Goal: Find specific page/section: Find specific page/section

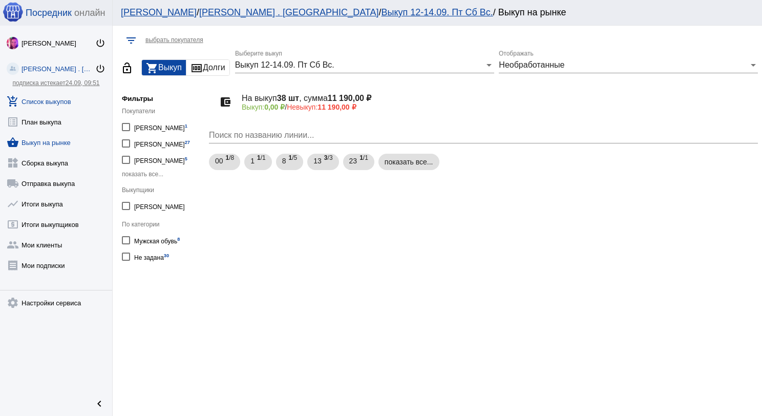
click at [54, 104] on link "add_shopping_cart Список выкупов" at bounding box center [56, 99] width 112 height 20
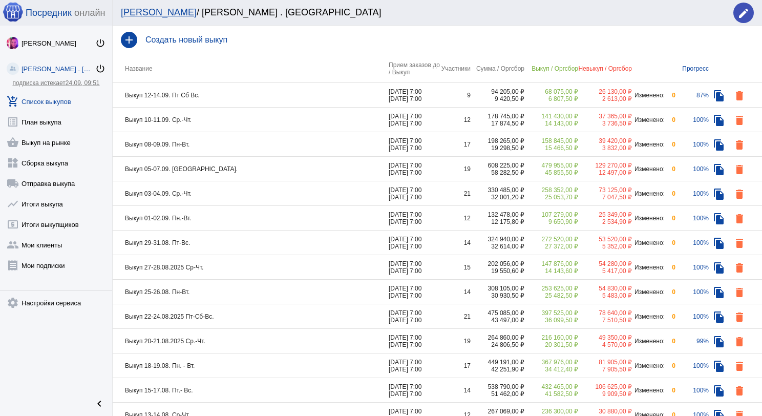
click at [258, 96] on td "Выкуп 12-14.09. Пт Сб Вс." at bounding box center [251, 95] width 276 height 25
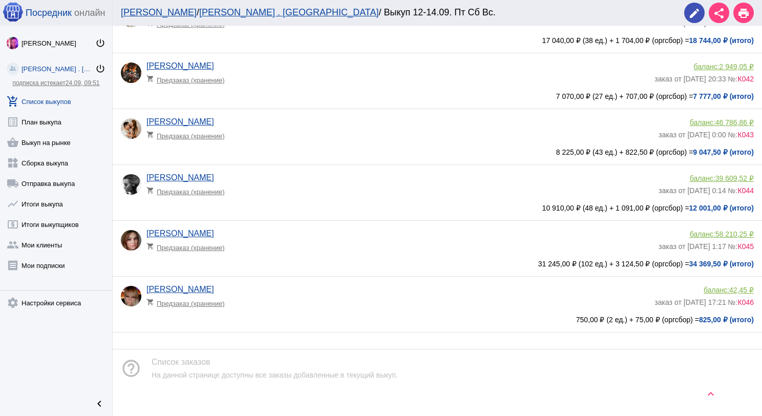
scroll to position [256, 0]
click at [303, 297] on app-delivery-type "shopping_cart Предзаказ (хранение)" at bounding box center [397, 299] width 503 height 13
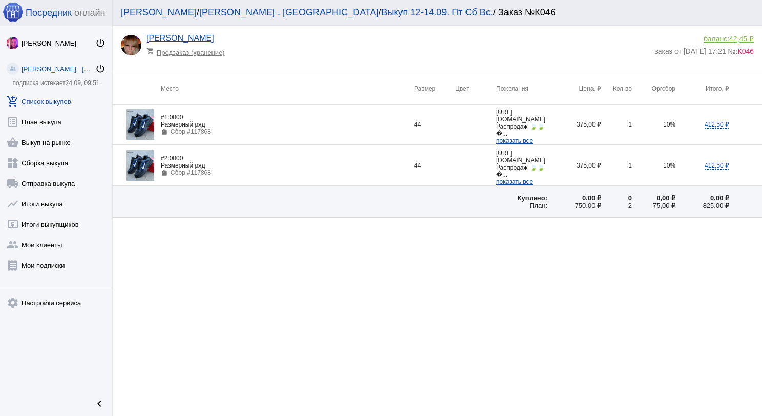
click at [60, 105] on link "add_shopping_cart Список выкупов" at bounding box center [56, 99] width 112 height 20
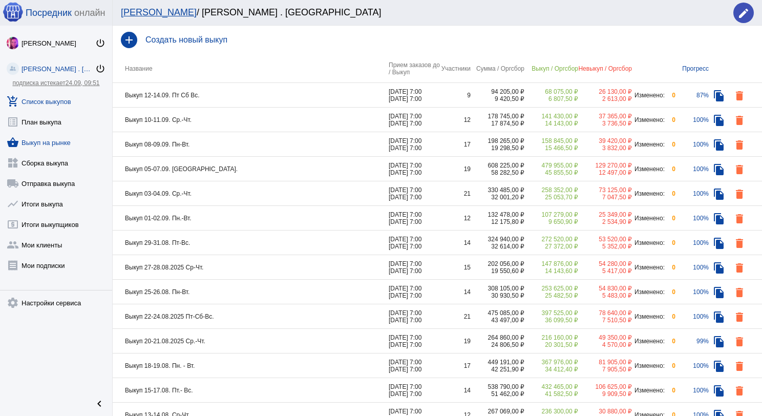
click at [54, 137] on link "shopping_basket Выкуп на рынке" at bounding box center [56, 140] width 112 height 20
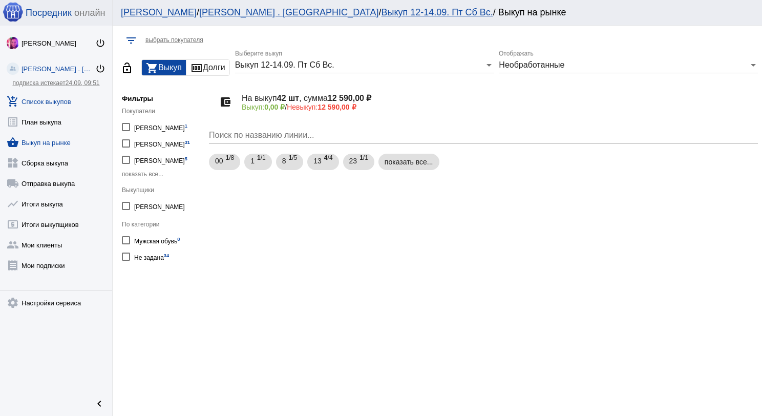
click at [56, 95] on link "add_shopping_cart Список выкупов" at bounding box center [56, 99] width 112 height 20
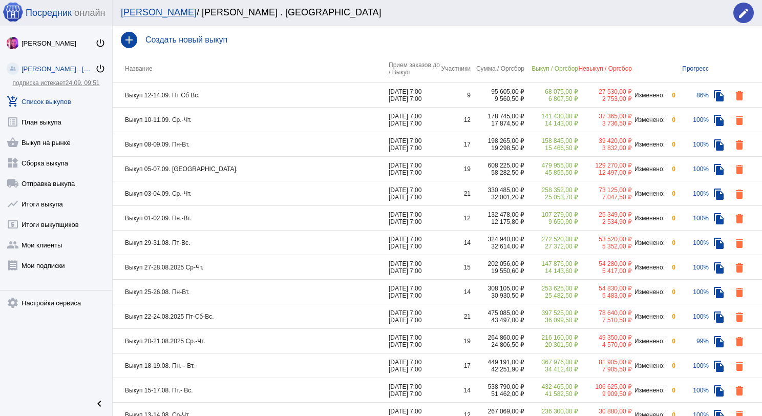
click at [257, 97] on td "Выкуп 12-14.09. Пт Сб Вс." at bounding box center [251, 95] width 276 height 25
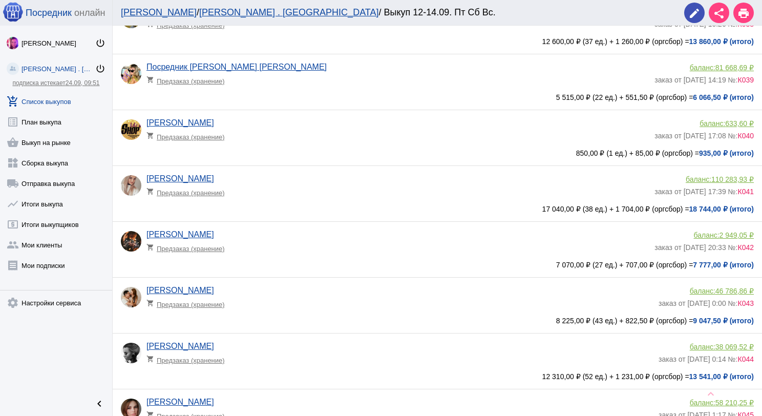
scroll to position [205, 0]
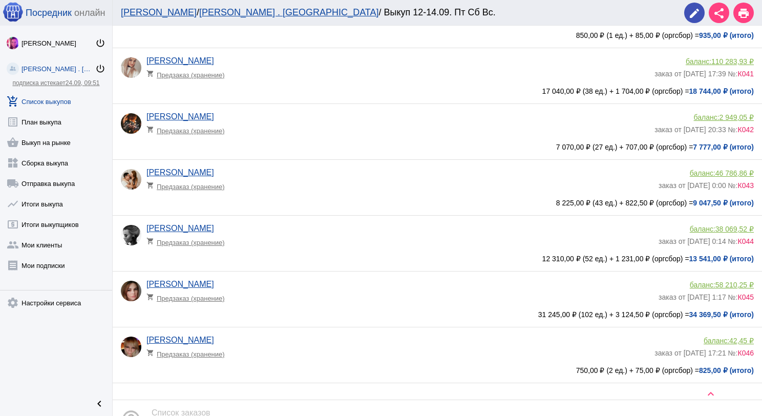
click at [321, 122] on div "Ирина Минская shopping_cart Предзаказ (хранение)" at bounding box center [400, 126] width 508 height 28
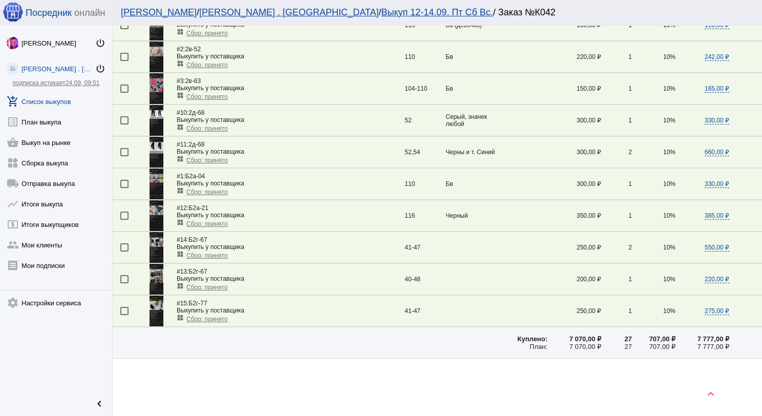
scroll to position [495, 0]
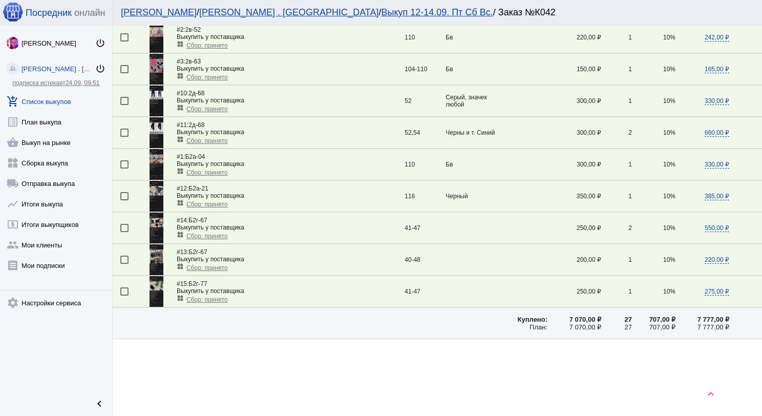
click at [153, 220] on img at bounding box center [157, 228] width 14 height 31
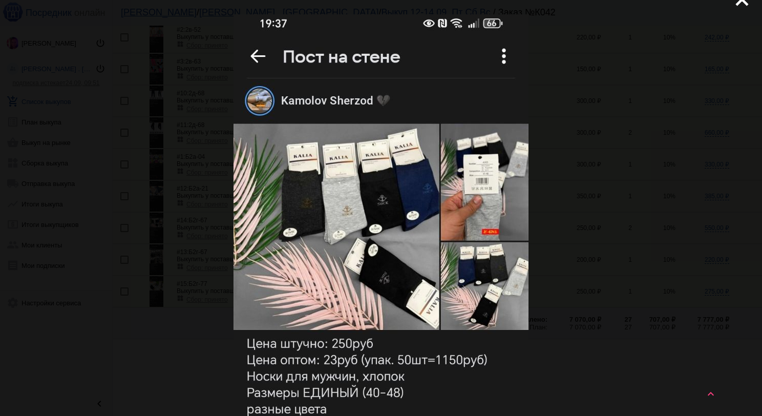
scroll to position [0, 0]
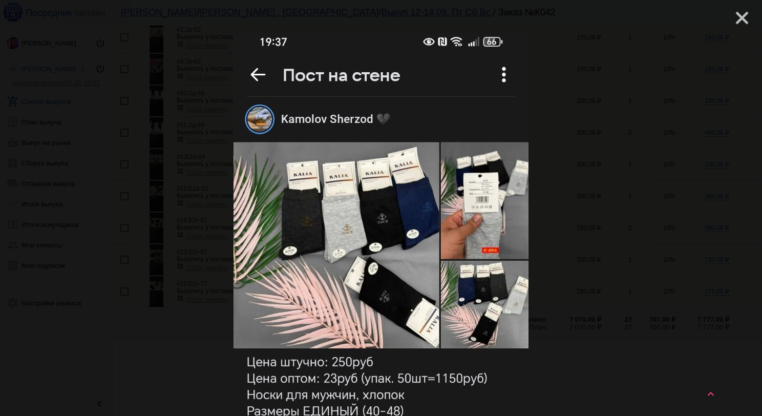
click at [732, 20] on mat-icon "close" at bounding box center [738, 14] width 12 height 12
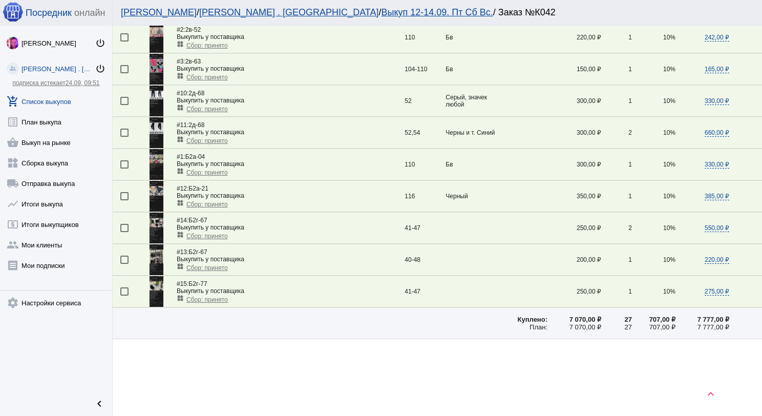
click at [64, 98] on link "add_shopping_cart Список выкупов" at bounding box center [56, 99] width 112 height 20
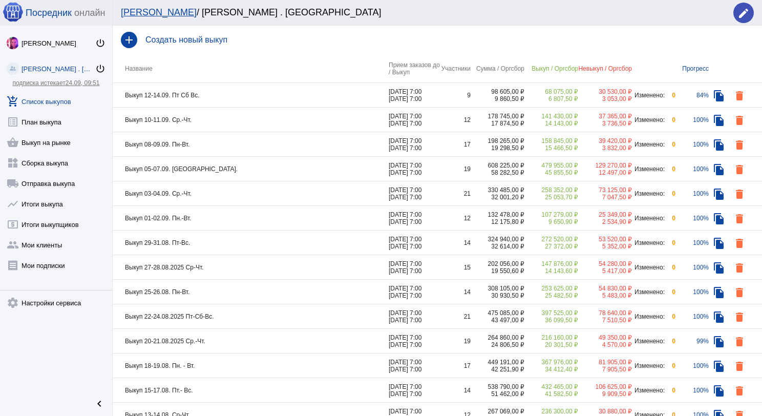
click at [262, 92] on td "Выкуп 12-14.09. Пт Сб Вс." at bounding box center [251, 95] width 276 height 25
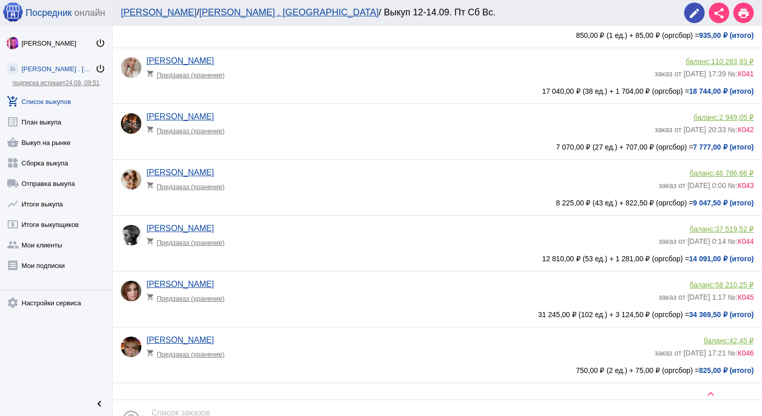
scroll to position [270, 0]
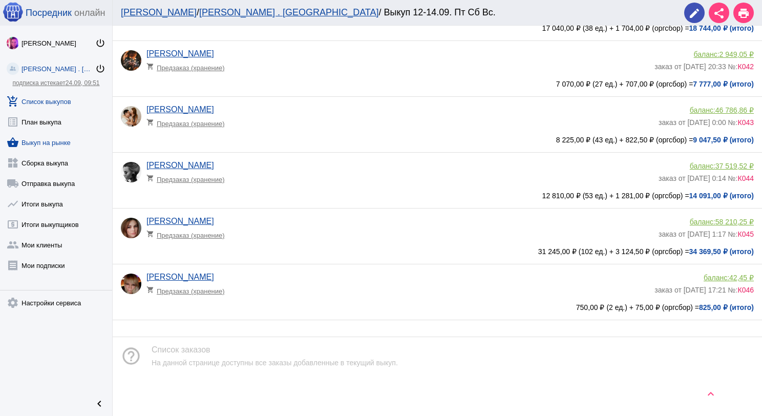
click at [60, 138] on link "shopping_basket Выкуп на рынке" at bounding box center [56, 140] width 112 height 20
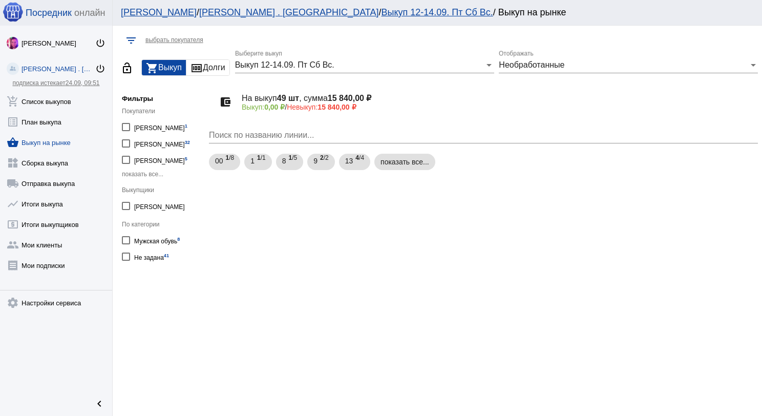
click at [367, 60] on div "Выкуп 12-14.09. Пт Сб Вс." at bounding box center [360, 64] width 250 height 9
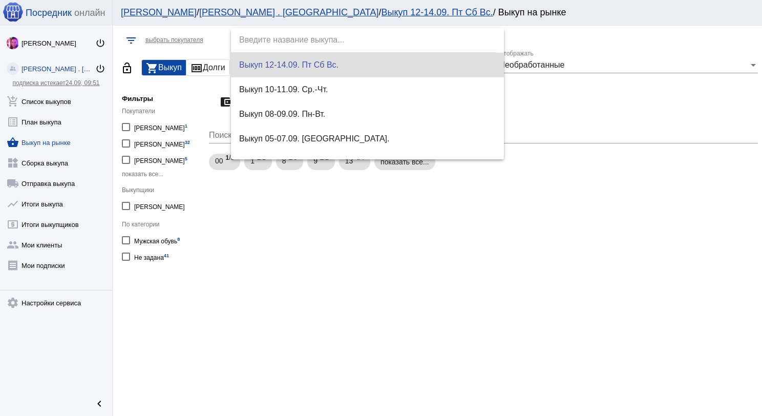
click at [373, 69] on span "Выкуп 12-14.09. Пт Сб Вс." at bounding box center [367, 65] width 257 height 25
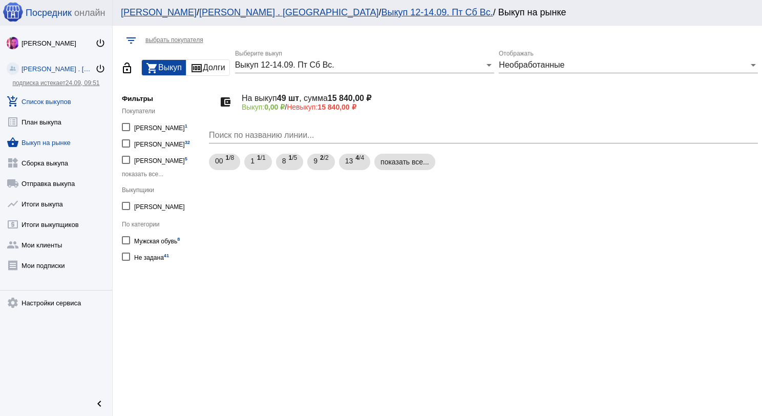
click at [50, 93] on link "add_shopping_cart Список выкупов" at bounding box center [56, 99] width 112 height 20
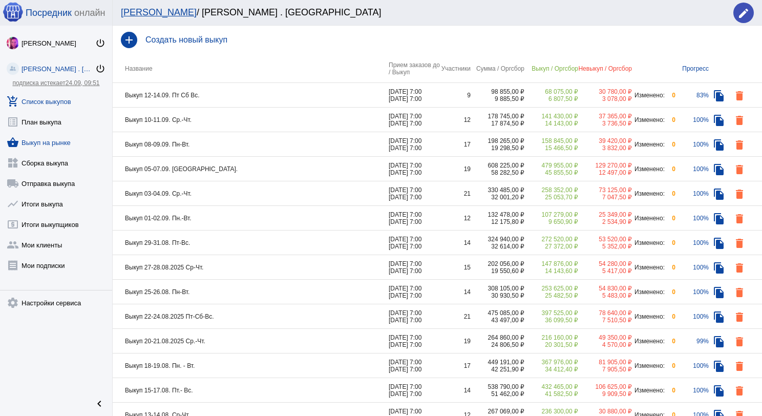
click at [60, 141] on link "shopping_basket Выкуп на рынке" at bounding box center [56, 140] width 112 height 20
